Goal: Check status

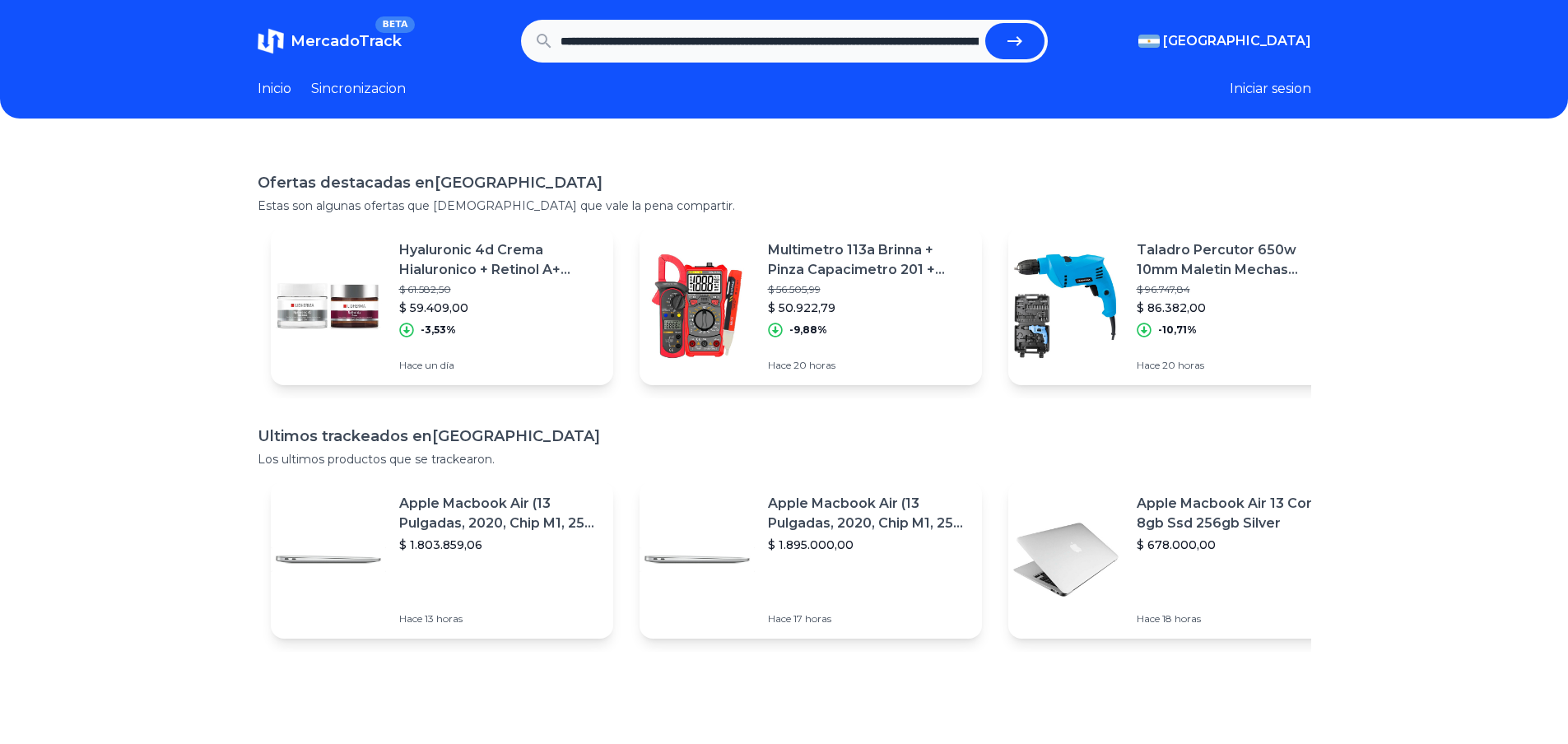
scroll to position [0, 358]
click at [986, 23] on button "submit" at bounding box center [1015, 41] width 60 height 36
type input "**********"
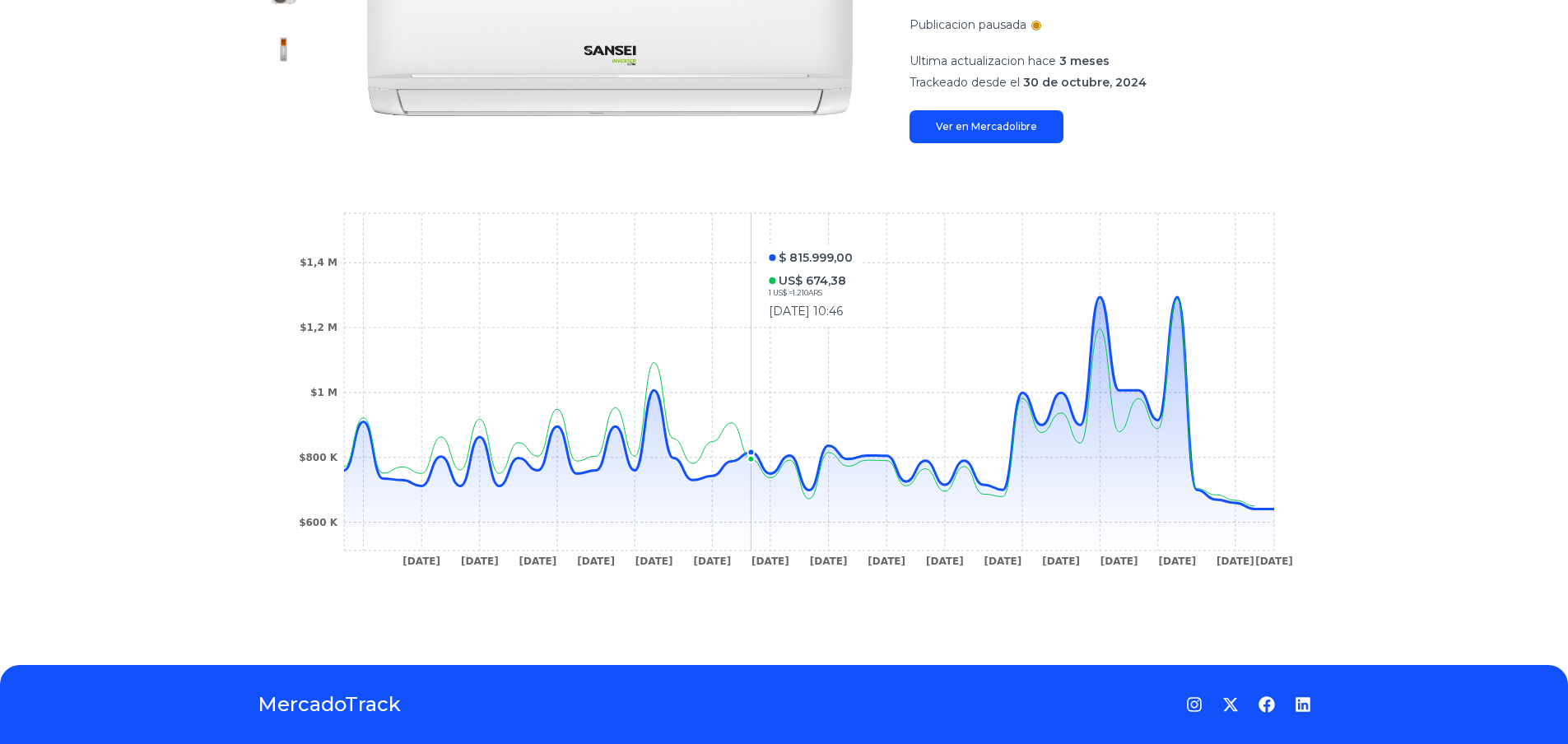
scroll to position [375, 0]
